Goal: Task Accomplishment & Management: Complete application form

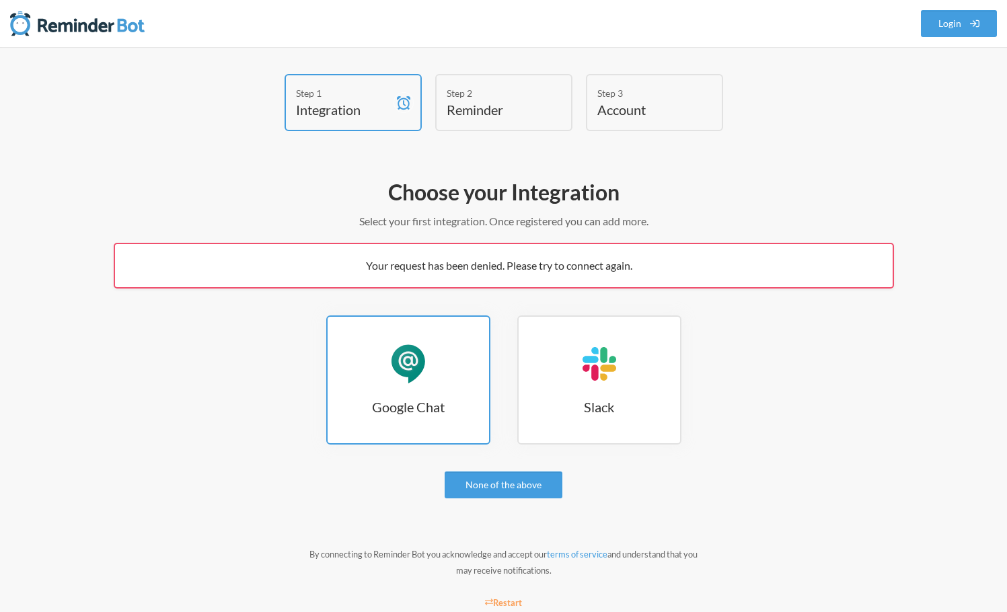
click at [429, 421] on link "Google Chat Google Chat" at bounding box center [408, 380] width 164 height 129
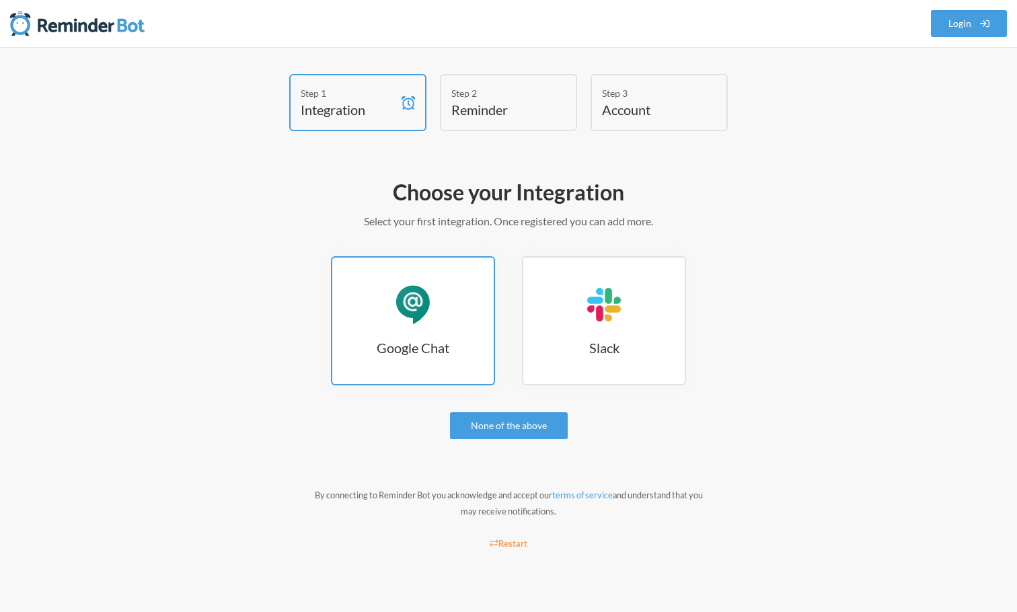
click at [419, 328] on link "Google Chat Google Chat" at bounding box center [413, 320] width 164 height 129
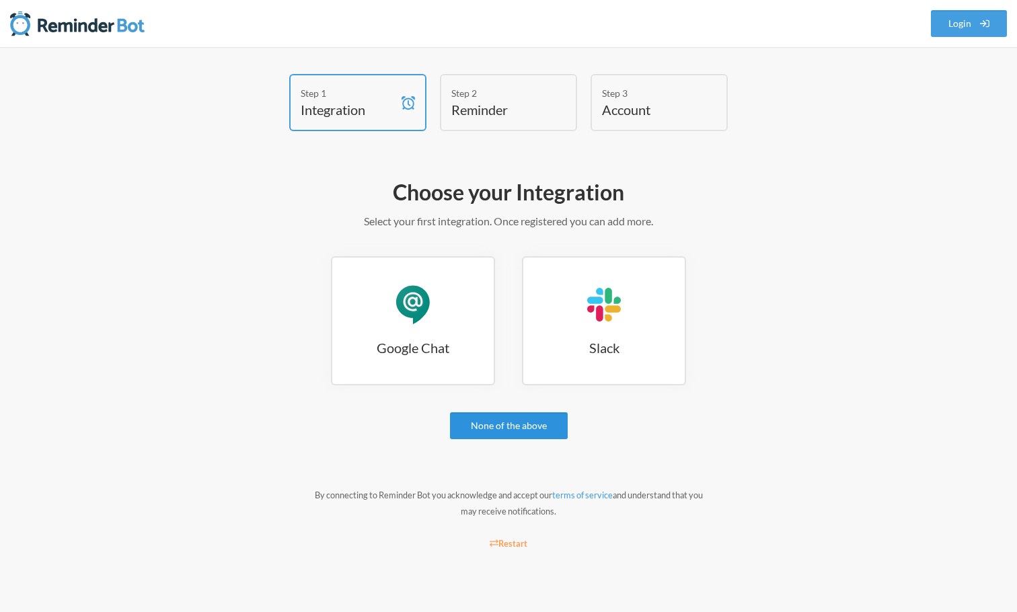
click at [517, 429] on link "None of the above" at bounding box center [509, 426] width 118 height 27
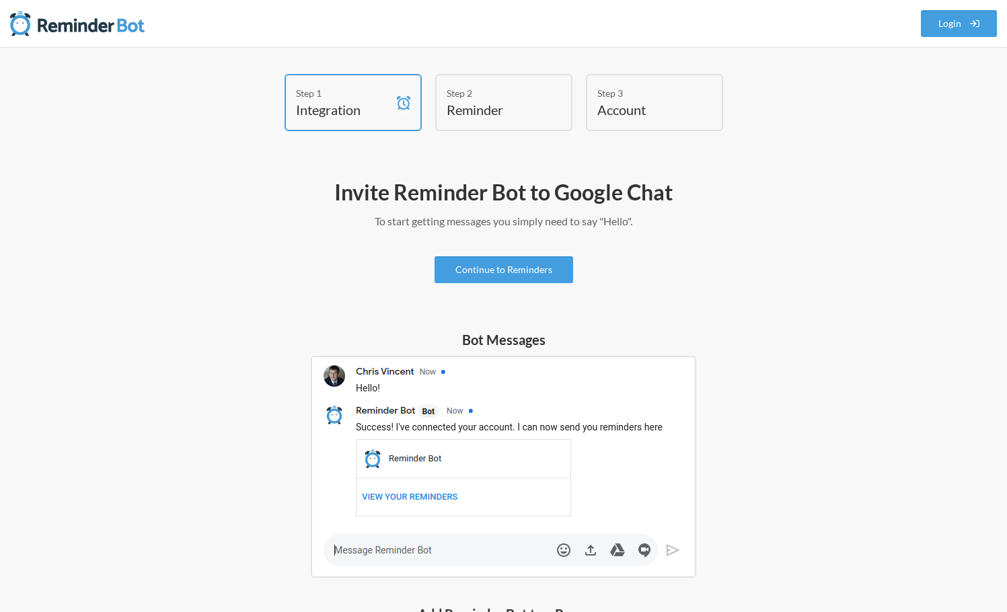
click at [334, 255] on div "Invite Reminder Bot to Google Chat To start getting messages you simply need to…" at bounding box center [504, 549] width 781 height 754
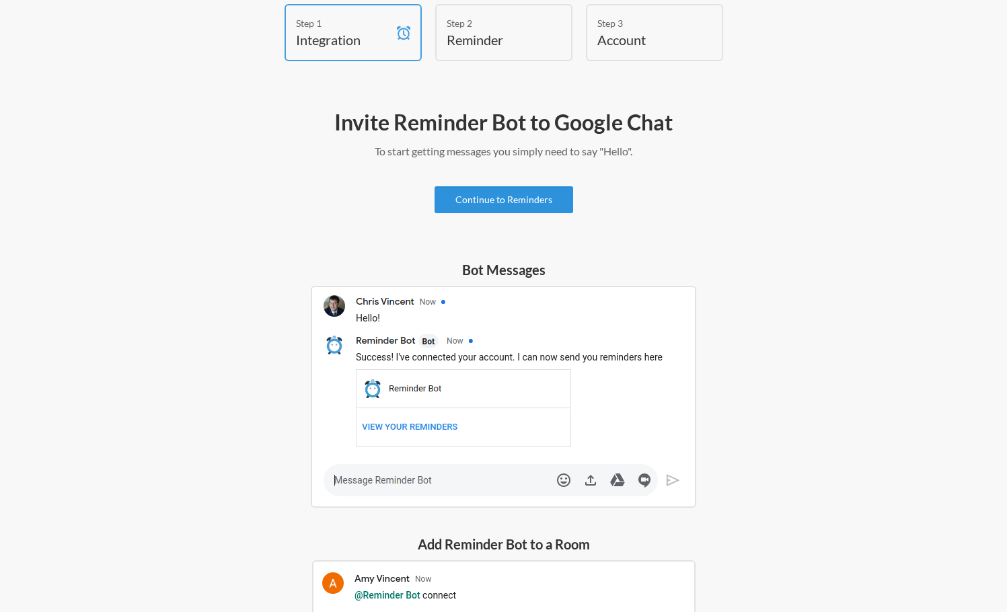
scroll to position [135, 0]
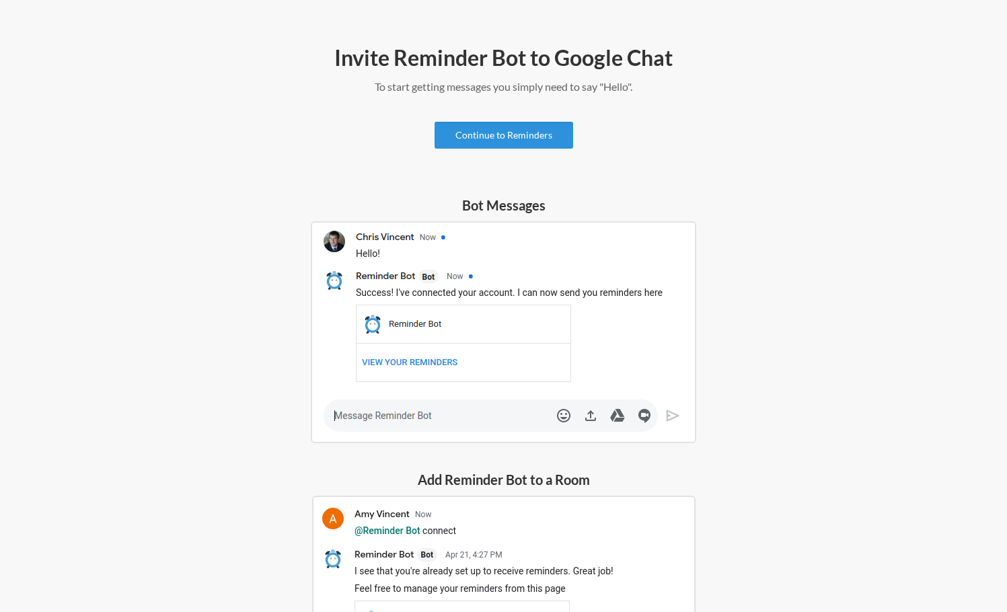
click at [480, 139] on link "Continue to Reminders" at bounding box center [504, 135] width 139 height 27
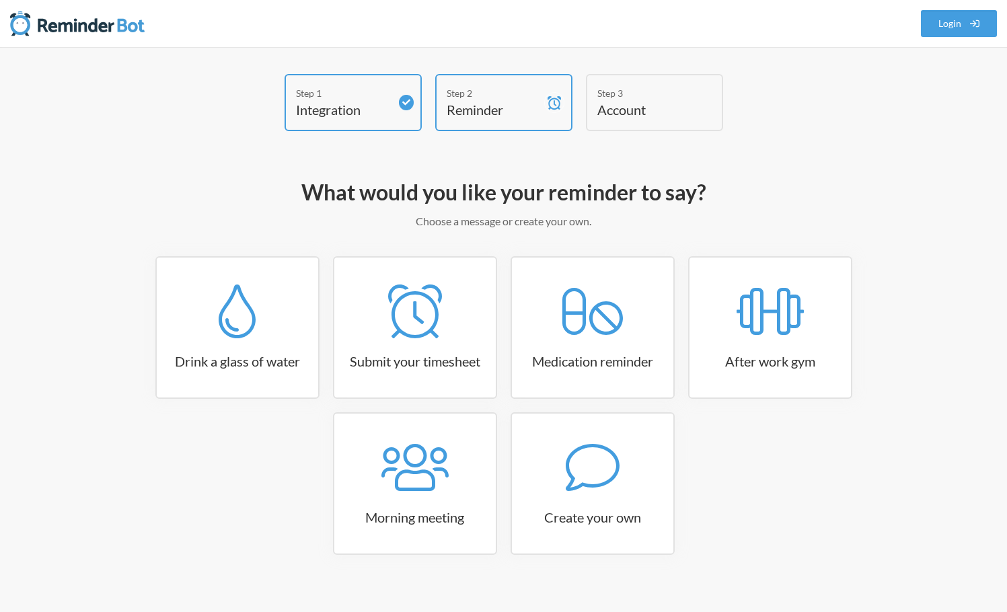
click at [128, 330] on div "Drink a glass of water Submit your timesheet Medication reminder After work gym…" at bounding box center [504, 412] width 781 height 312
click at [653, 517] on h3 "Create your own" at bounding box center [593, 517] width 162 height 19
select select "10:30:00"
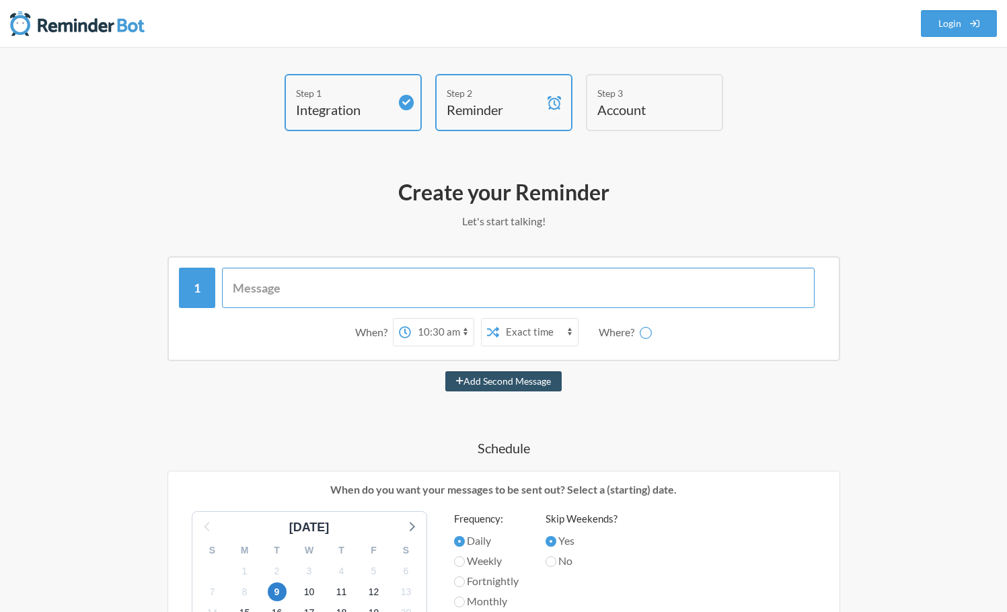
click at [282, 284] on input "text" at bounding box center [518, 288] width 593 height 40
type input "Che"
select select "spaces/AAAARacujb0"
type input "Check KapCC HR Inbox"
click at [379, 328] on select "12:00 am 12:15 am 12:30 am 12:45 am 1:00 am 1:15 am 1:30 am 1:45 am 2:00 am 2:1…" at bounding box center [389, 332] width 63 height 27
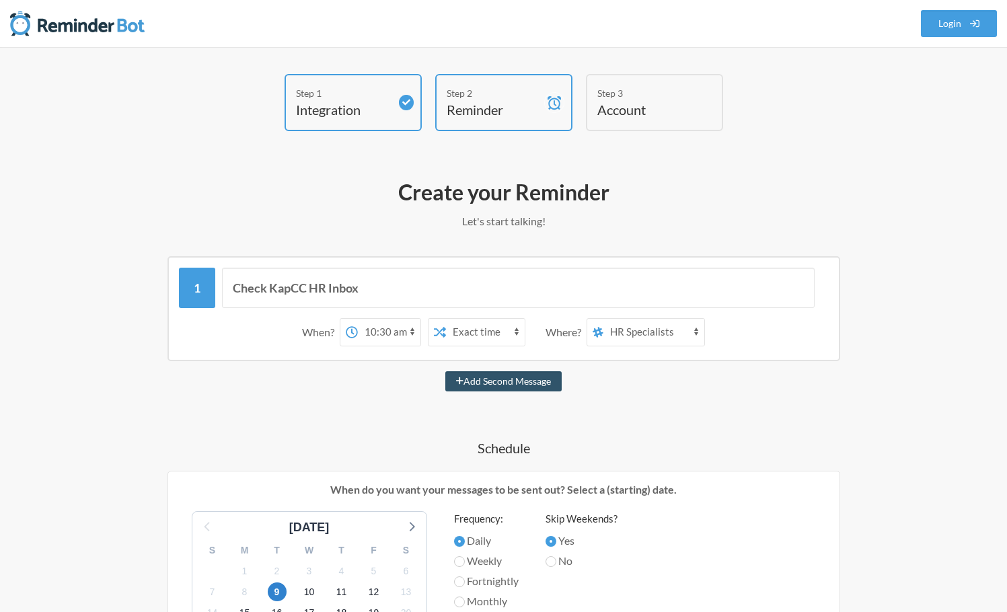
select select "10:00:00"
click at [362, 319] on select "12:00 am 12:15 am 12:30 am 12:45 am 1:00 am 1:15 am 1:30 am 1:45 am 2:00 am 2:1…" at bounding box center [389, 332] width 63 height 27
click at [891, 353] on div "Check KapCC HR Inbox When? 12:00 am 12:15 am 12:30 am 12:45 am 1:00 am 1:15 am …" at bounding box center [504, 308] width 781 height 105
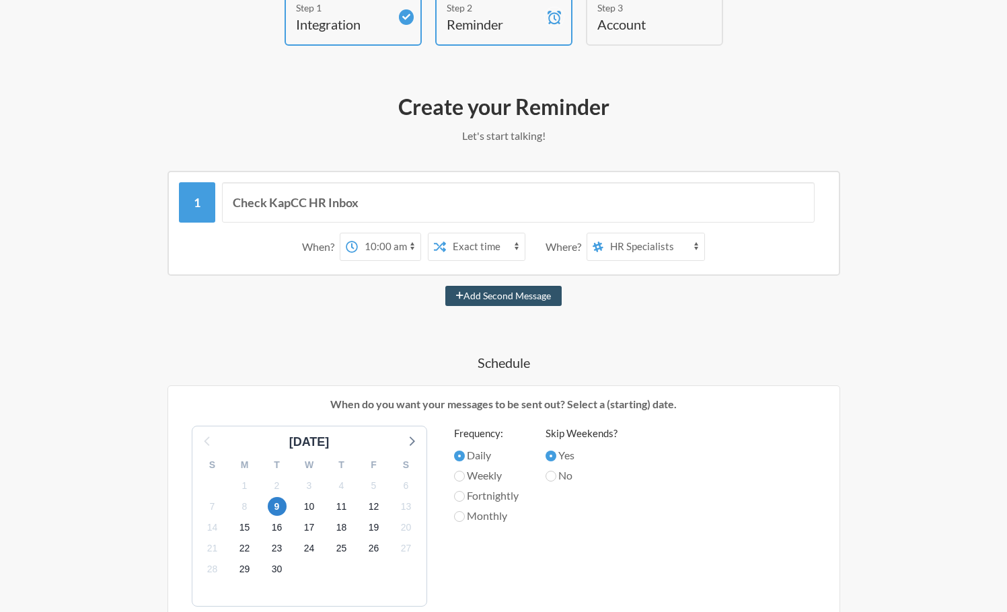
scroll to position [202, 0]
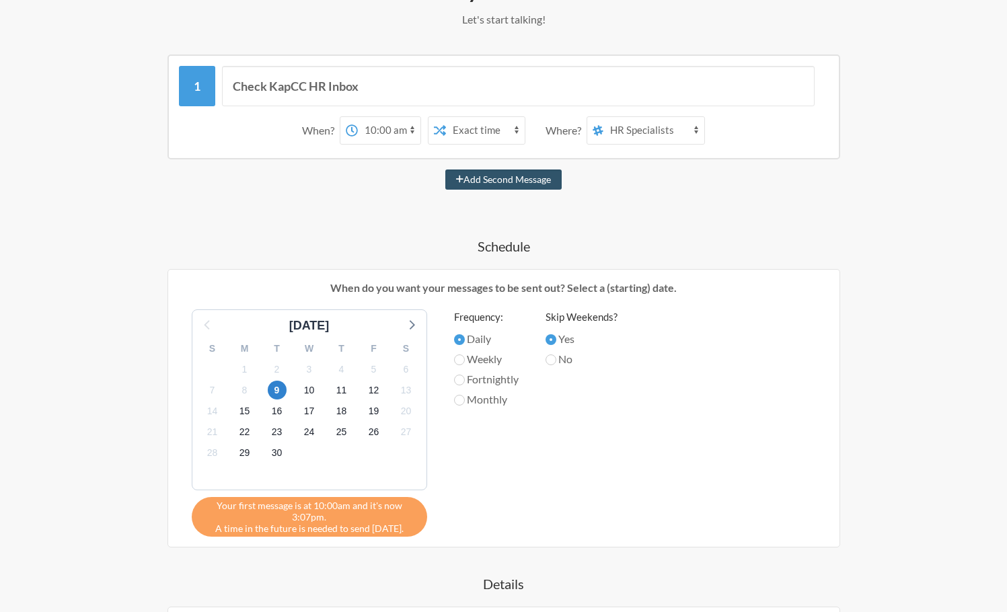
click at [476, 130] on select "Exact time Random time" at bounding box center [485, 130] width 79 height 27
click at [367, 222] on div "Check KapCC HR Inbox When? 12:00 am 12:15 am 12:30 am 12:45 am 1:00 am 1:15 am …" at bounding box center [504, 428] width 781 height 747
click at [853, 421] on div "Check KapCC HR Inbox When? 12:00 am 12:15 am 12:30 am 12:45 am 1:00 am 1:15 am …" at bounding box center [504, 428] width 781 height 747
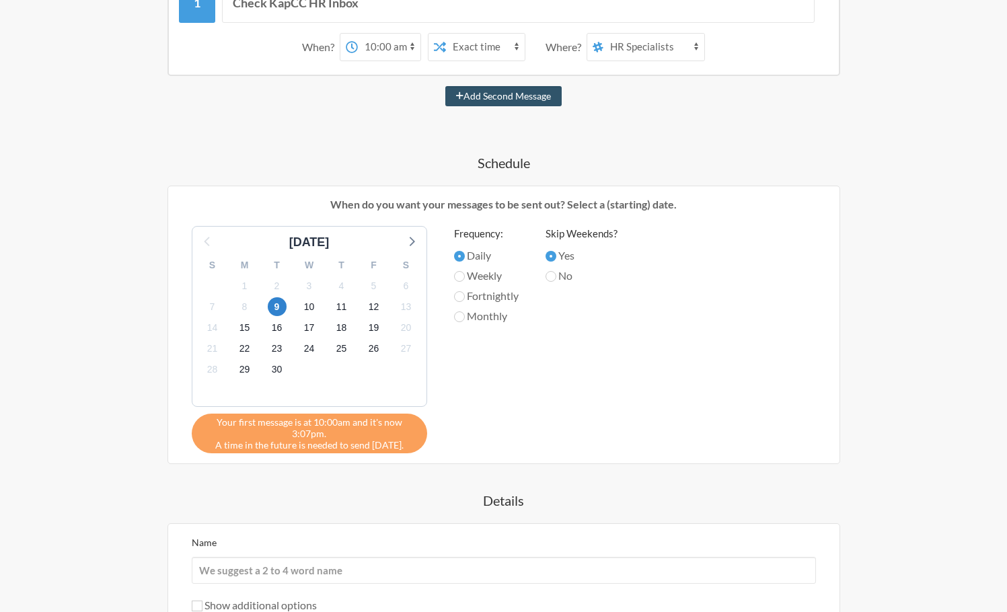
scroll to position [471, 0]
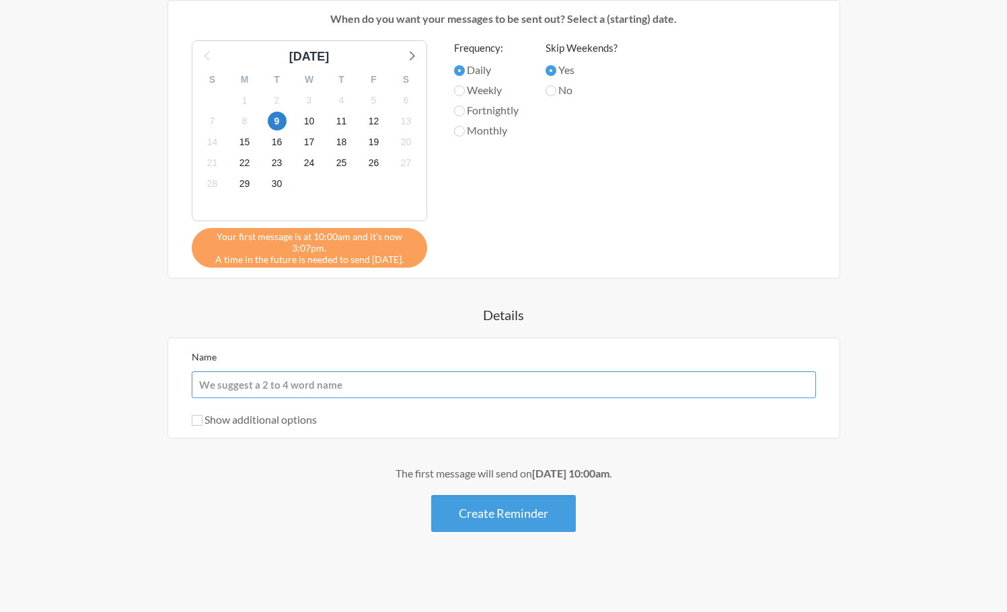
click at [314, 391] on input "Name" at bounding box center [504, 384] width 624 height 27
click at [491, 389] on input "Name" at bounding box center [504, 384] width 624 height 27
click at [275, 385] on input "KapCC HR Inbox Reminder" at bounding box center [504, 384] width 624 height 27
type input "KapCC HR Inbox Daily Reminder"
click at [272, 422] on label "Show additional options" at bounding box center [254, 419] width 125 height 13
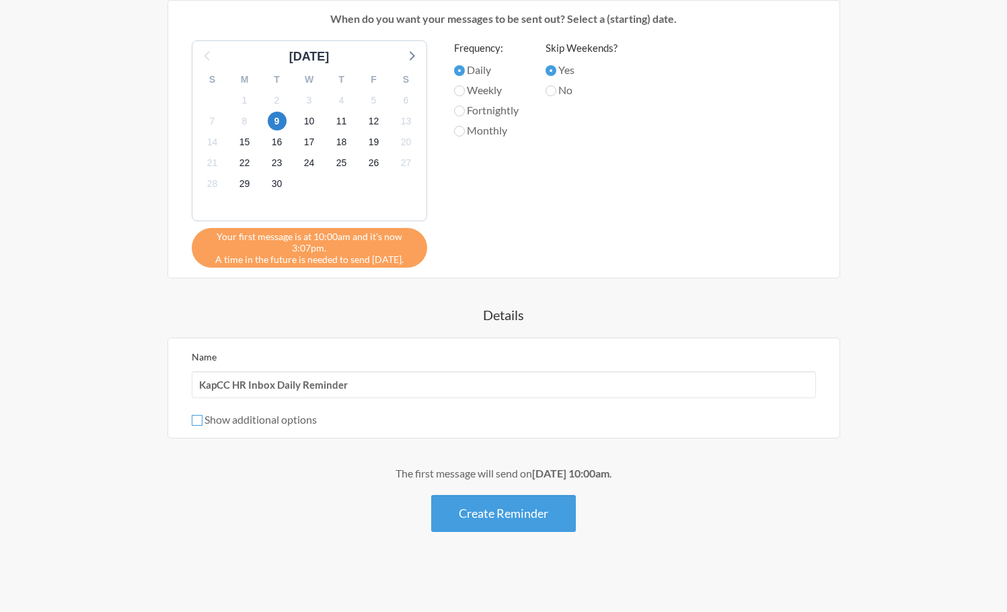
click at [203, 422] on input "Show additional options" at bounding box center [197, 420] width 11 height 11
checkbox input "true"
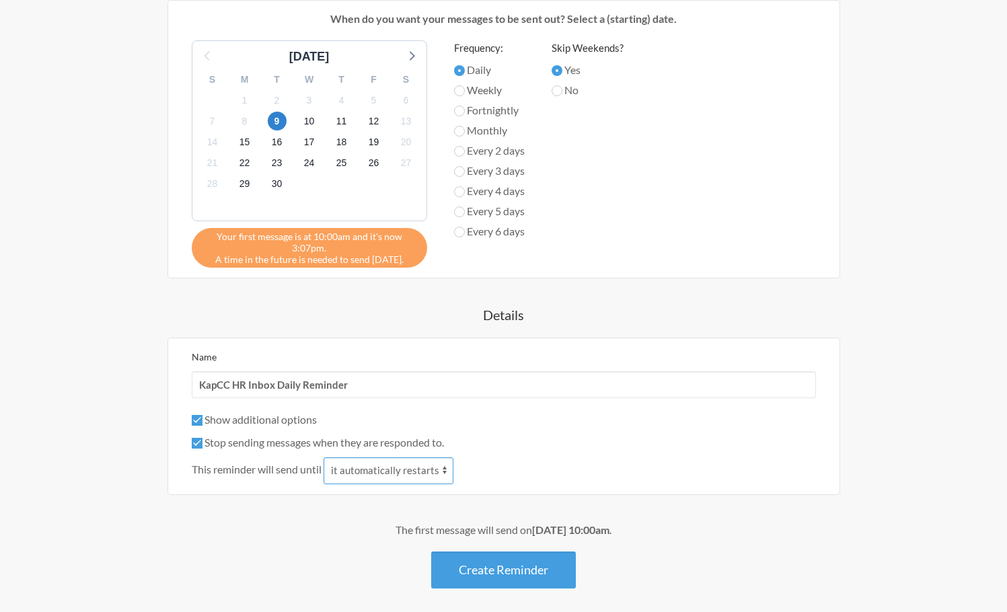
click at [386, 477] on select "it automatically restarts it is replied to" at bounding box center [389, 471] width 130 height 27
click at [657, 475] on div "This reminder will send until it automatically restarts it is replied to" at bounding box center [504, 471] width 624 height 27
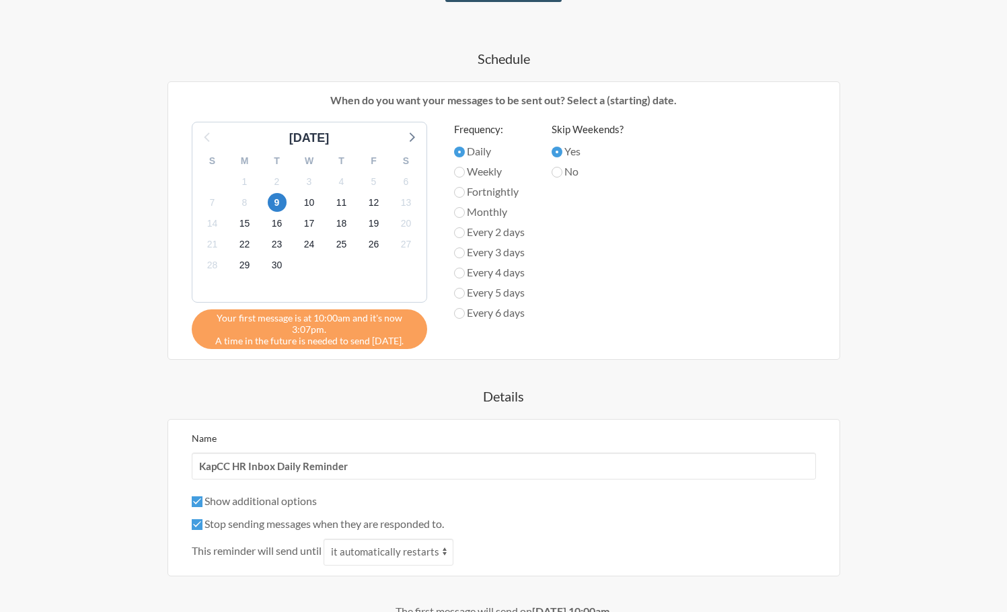
scroll to position [528, 0]
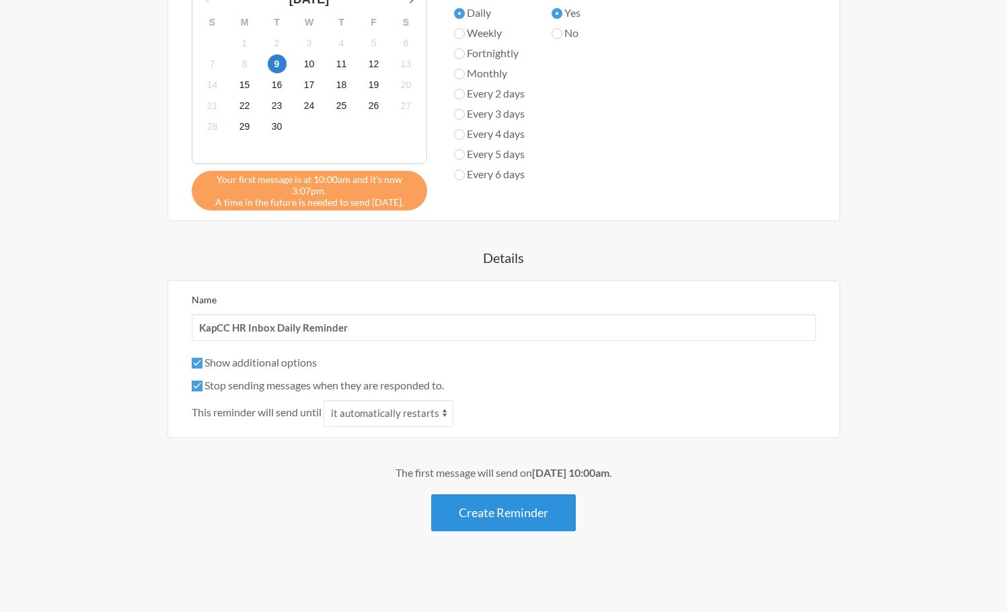
click at [501, 503] on button "Create Reminder" at bounding box center [503, 513] width 145 height 37
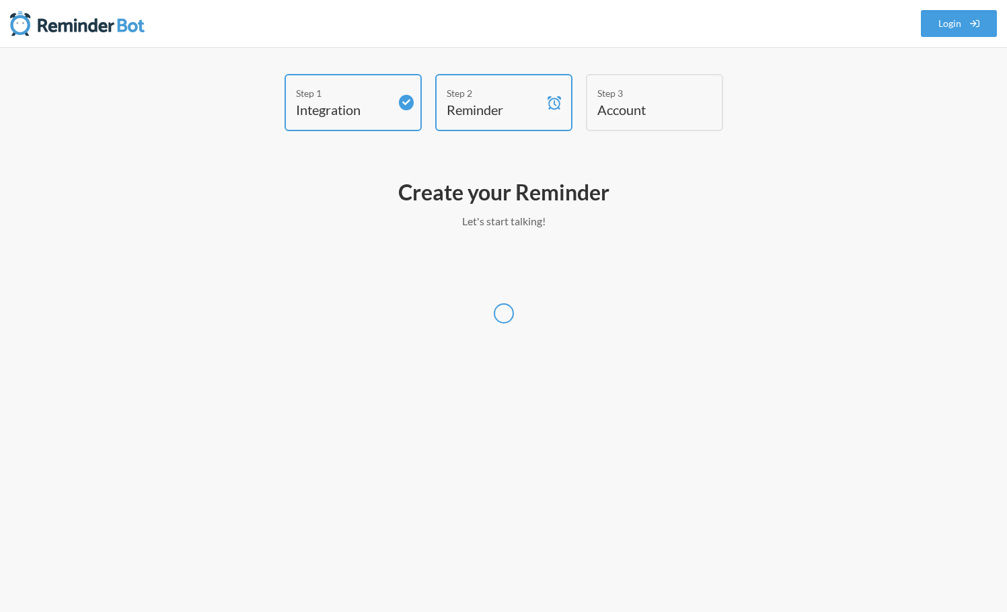
scroll to position [0, 0]
select select "Pacific/Honolulu"
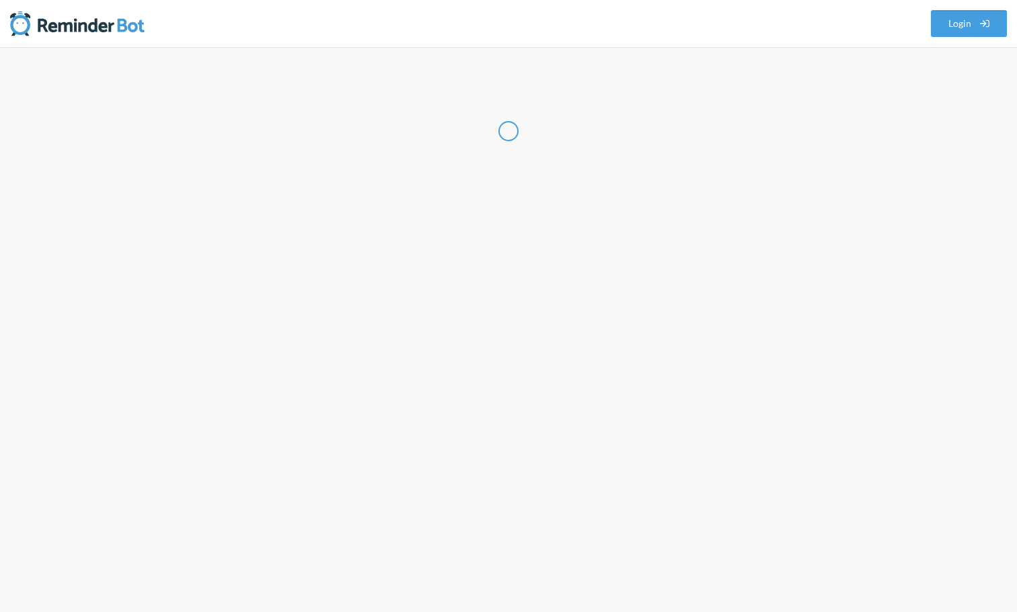
select select "US"
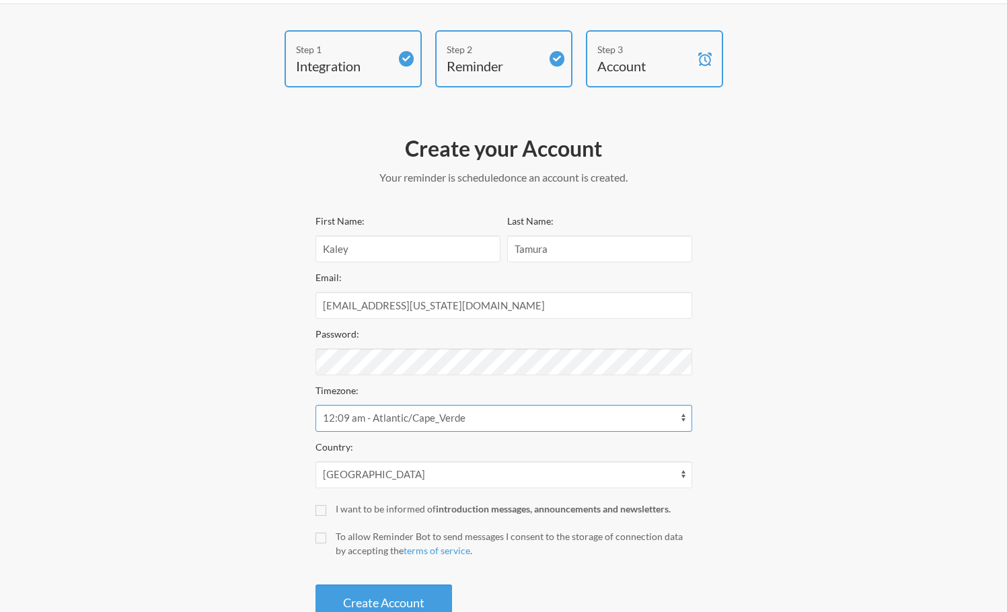
scroll to position [67, 0]
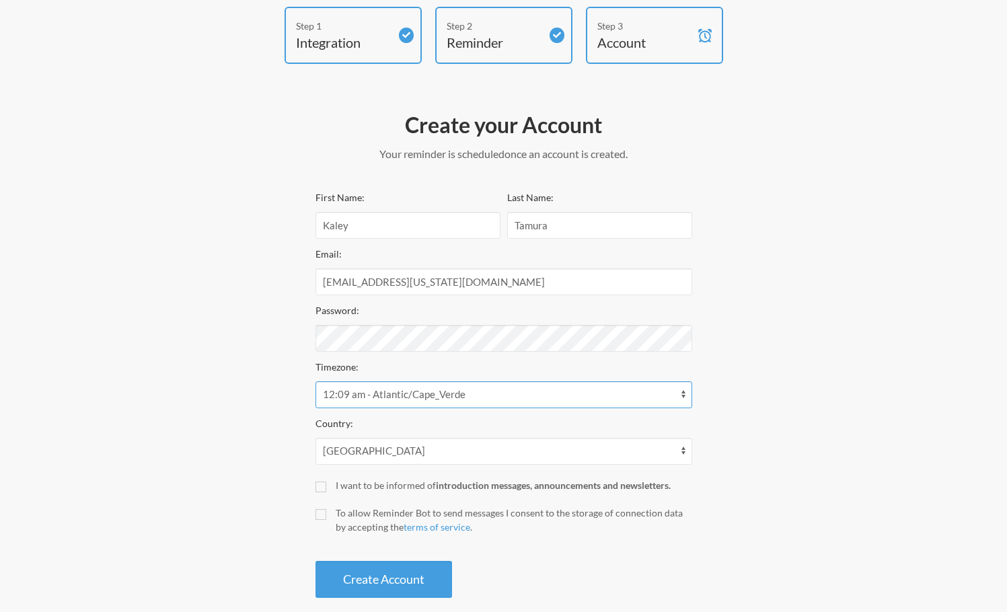
click at [443, 404] on select "12:09 am - Atlantic/Cape_Verde 10:09 am - Asia/Chita 10:09 am - Asia/Dili 10:09…" at bounding box center [504, 395] width 377 height 27
click at [316, 382] on select "12:09 am - Atlantic/Cape_Verde 10:09 am - Asia/Chita 10:09 am - Asia/Dili 10:09…" at bounding box center [504, 395] width 377 height 27
click at [715, 384] on div "Step 1 Integration Step 2 Reminder Step 3 Account Create your Account Your remi…" at bounding box center [504, 306] width 808 height 598
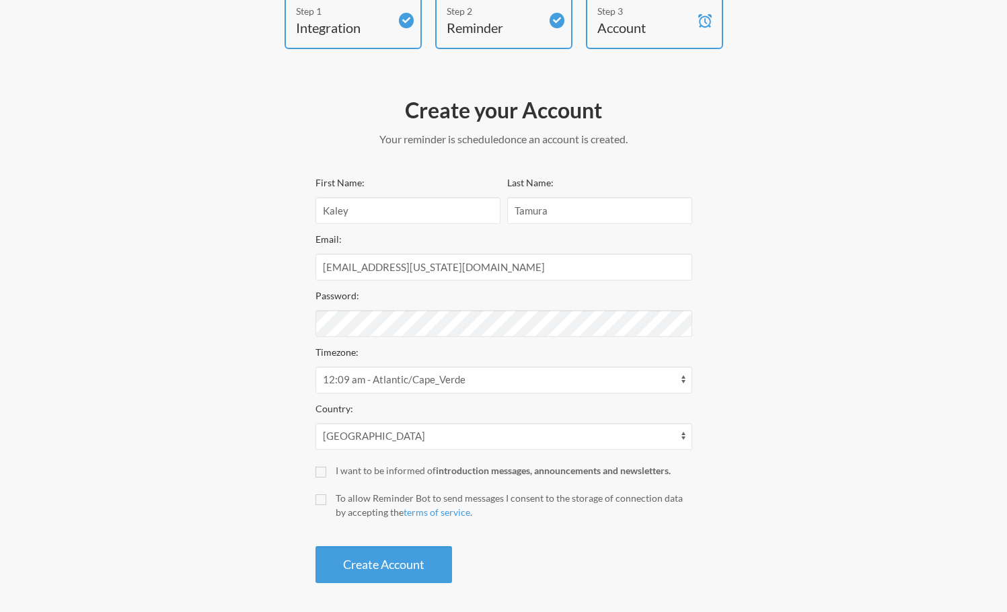
scroll to position [87, 0]
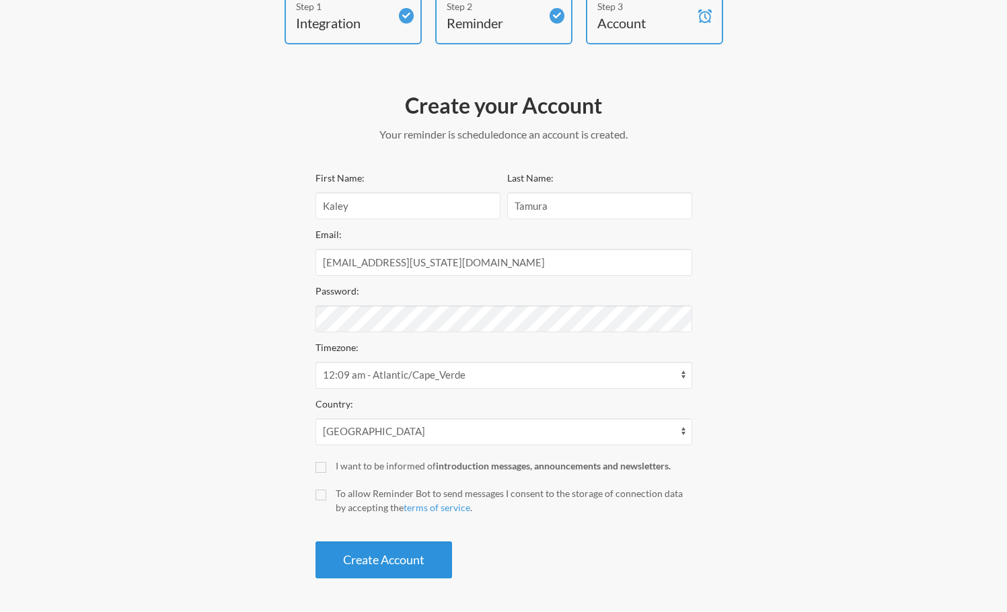
click at [425, 561] on button "Create Account" at bounding box center [384, 560] width 137 height 37
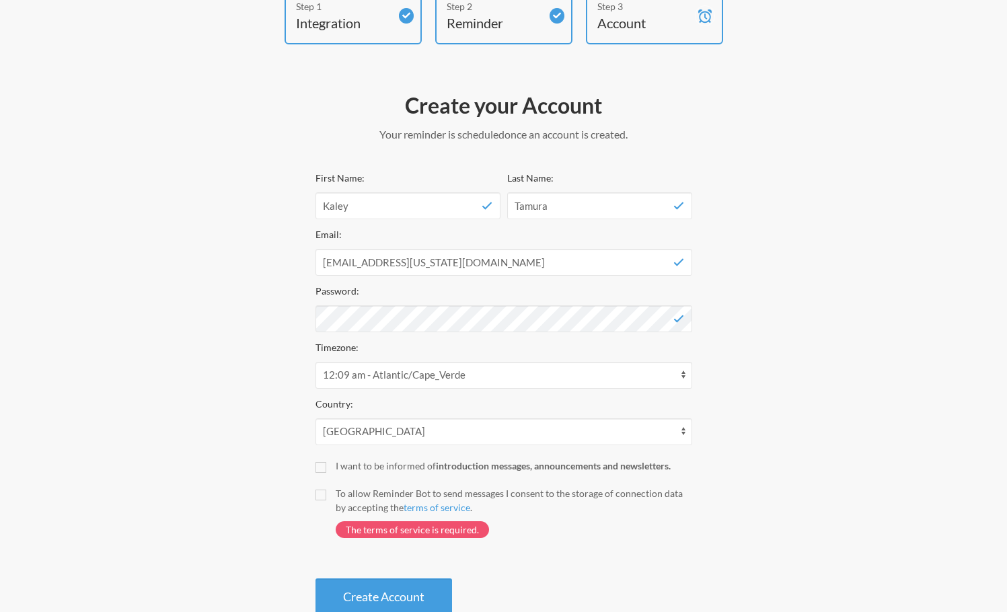
click at [347, 460] on div "I want to be informed of introduction messages, announcements and newsletters." at bounding box center [514, 466] width 357 height 14
click at [326, 462] on input "I want to be informed of introduction messages, announcements and newsletters." at bounding box center [321, 467] width 11 height 11
checkbox input "true"
click at [375, 498] on div "To allow Reminder Bot to send messages I consent to the storage of connection d…" at bounding box center [514, 501] width 357 height 28
click at [326, 498] on input "To allow Reminder Bot to send messages I consent to the storage of connection d…" at bounding box center [321, 495] width 11 height 11
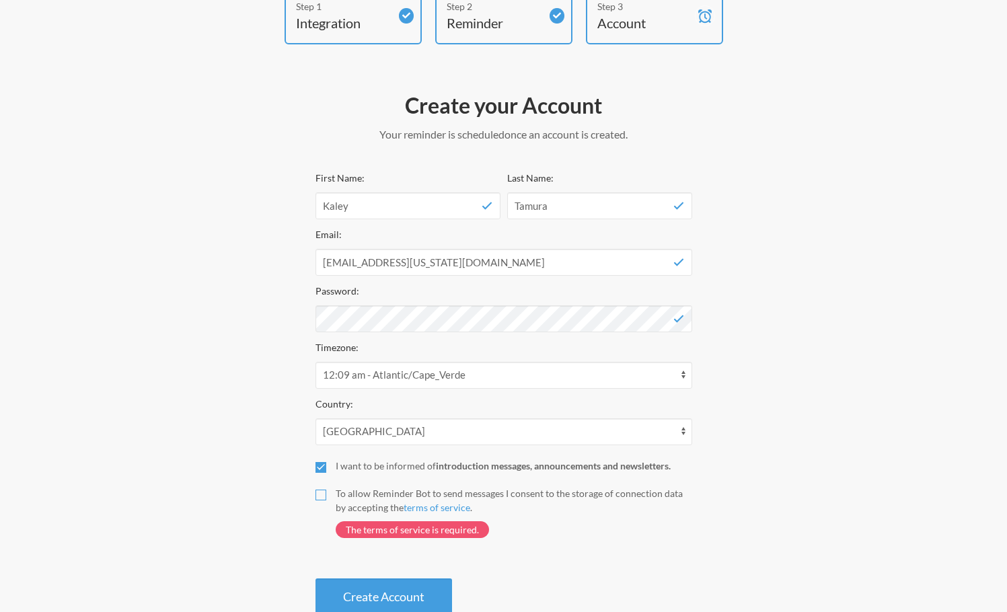
checkbox input "true"
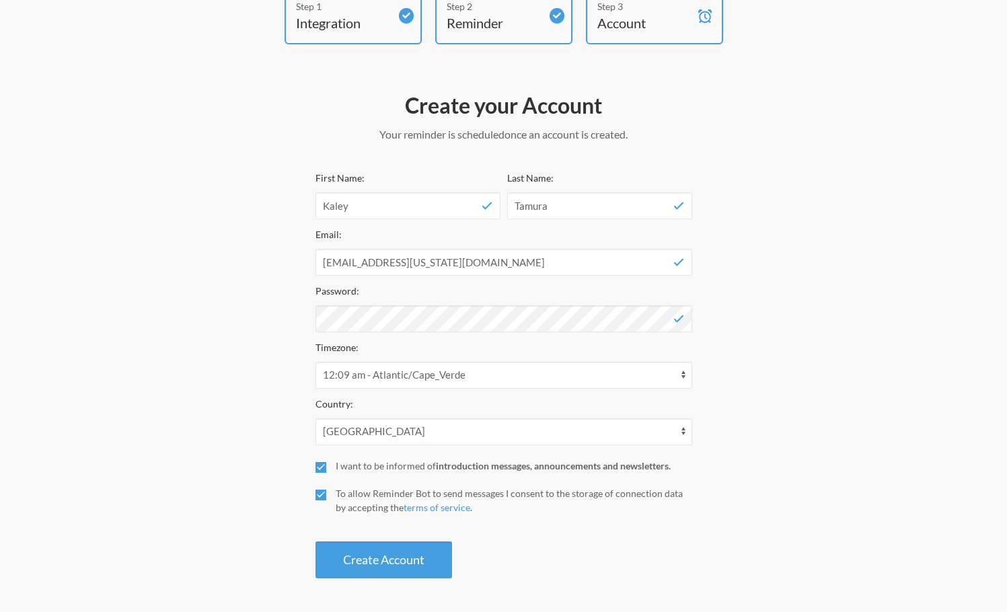
click at [349, 462] on div "I want to be informed of introduction messages, announcements and newsletters." at bounding box center [514, 466] width 357 height 14
click at [326, 462] on input "I want to be informed of introduction messages, announcements and newsletters." at bounding box center [321, 467] width 11 height 11
checkbox input "false"
click at [419, 562] on button "Create Account" at bounding box center [384, 560] width 137 height 37
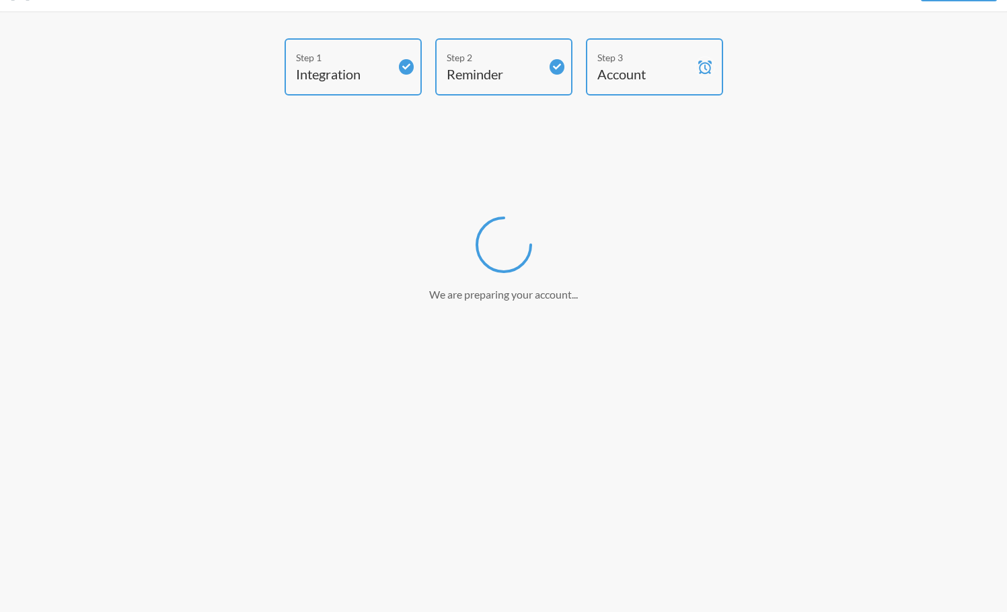
scroll to position [36, 0]
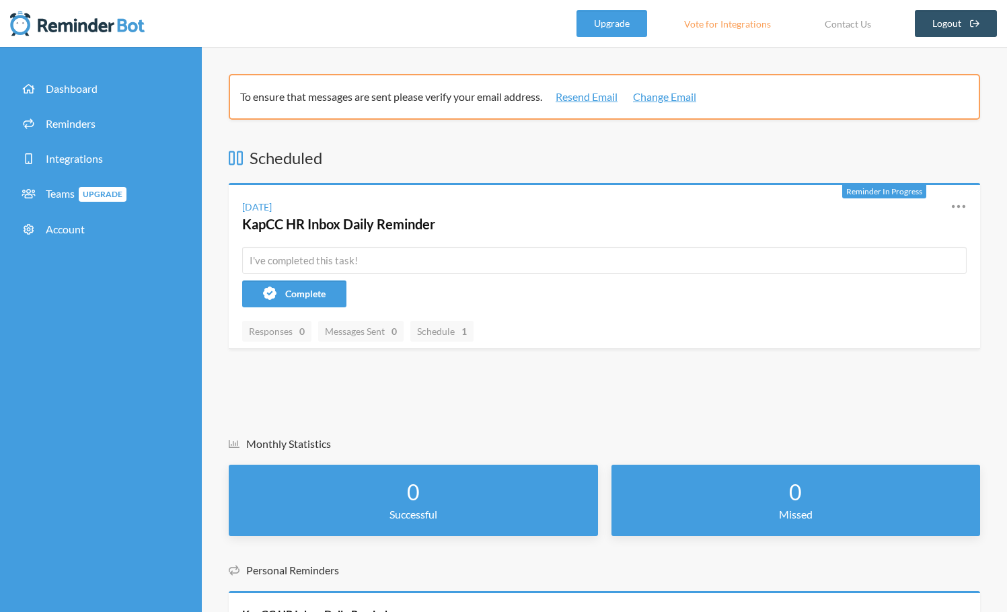
click at [201, 266] on div "Dashboard Reminders Integrations Teams Upgrade Account" at bounding box center [101, 389] width 202 height 685
click at [209, 261] on div "To ensure that messages are sent please verify your email address. Resend Email…" at bounding box center [604, 389] width 805 height 631
click at [609, 139] on div "To ensure that messages are sent please verify your email address. Resend Email…" at bounding box center [605, 389] width 752 height 631
click at [588, 96] on link "Resend Email" at bounding box center [587, 97] width 62 height 16
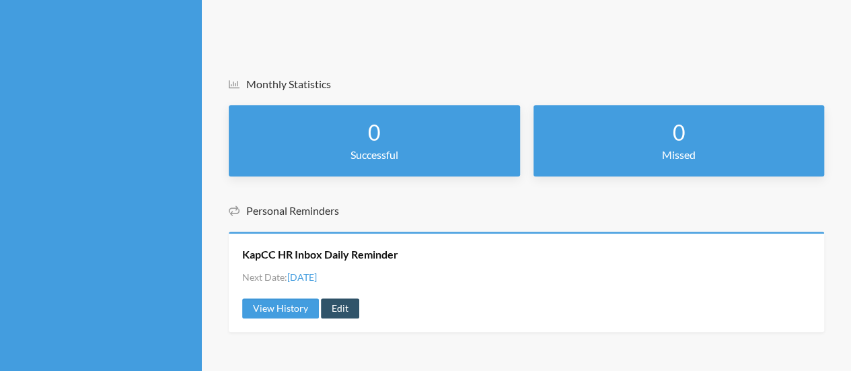
scroll to position [359, 0]
